Goal: Information Seeking & Learning: Learn about a topic

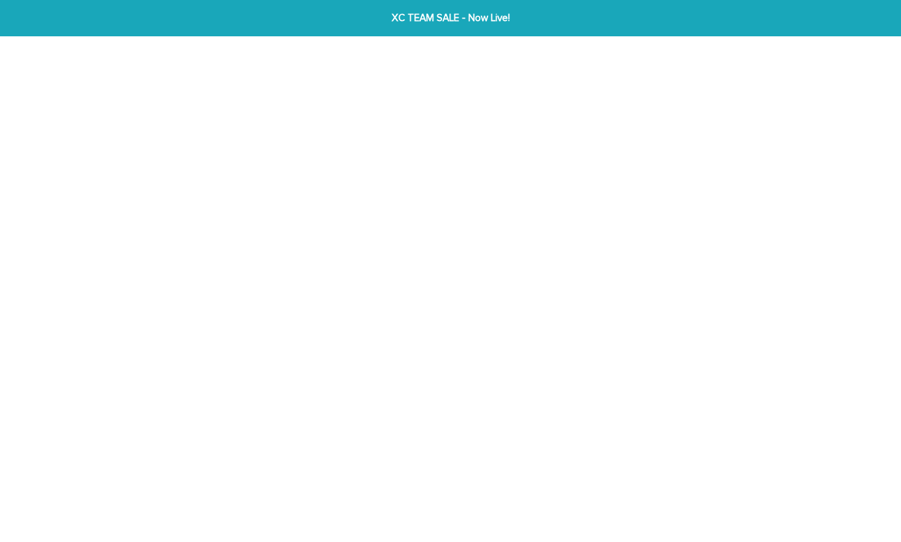
scroll to position [3, 0]
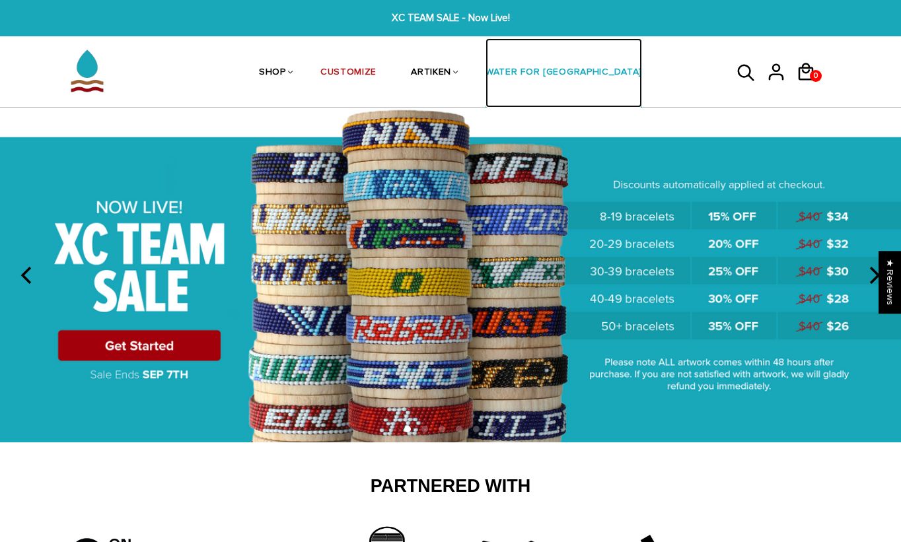
click at [550, 72] on link "WATER FOR [GEOGRAPHIC_DATA]" at bounding box center [564, 73] width 157 height 70
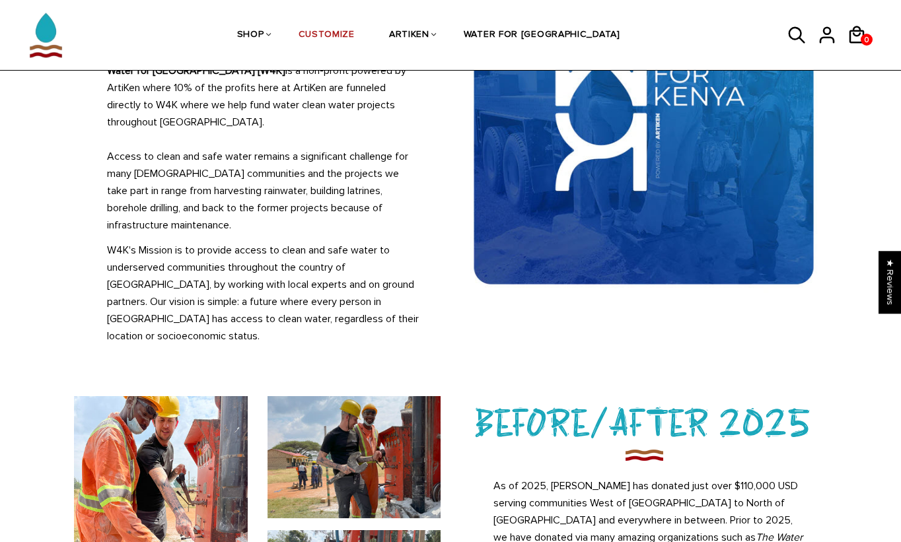
scroll to position [97, 0]
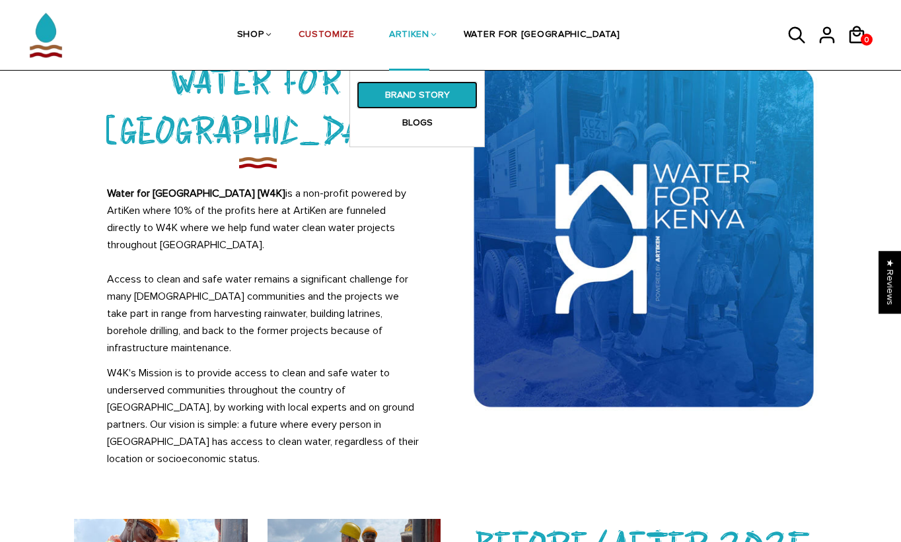
click at [435, 89] on link "BRAND STORY" at bounding box center [417, 95] width 121 height 28
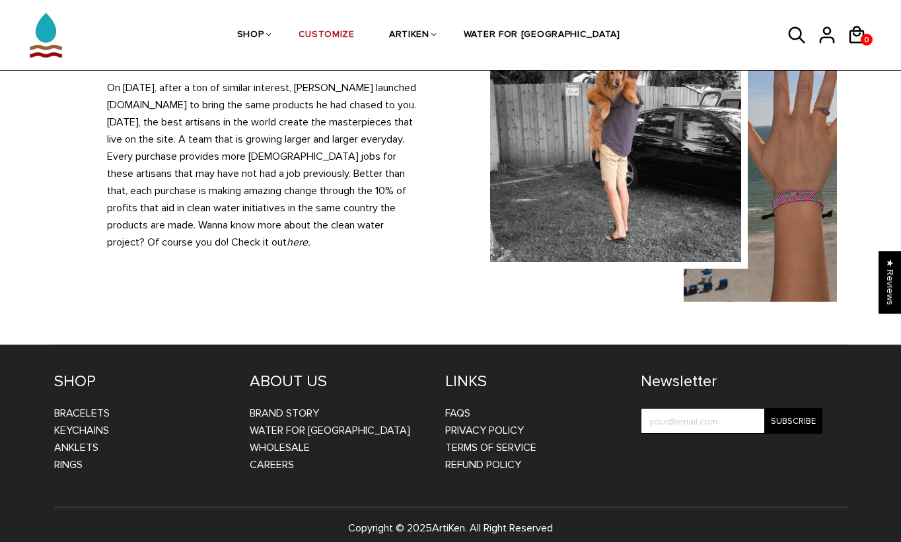
scroll to position [1270, 0]
